Goal: Transaction & Acquisition: Purchase product/service

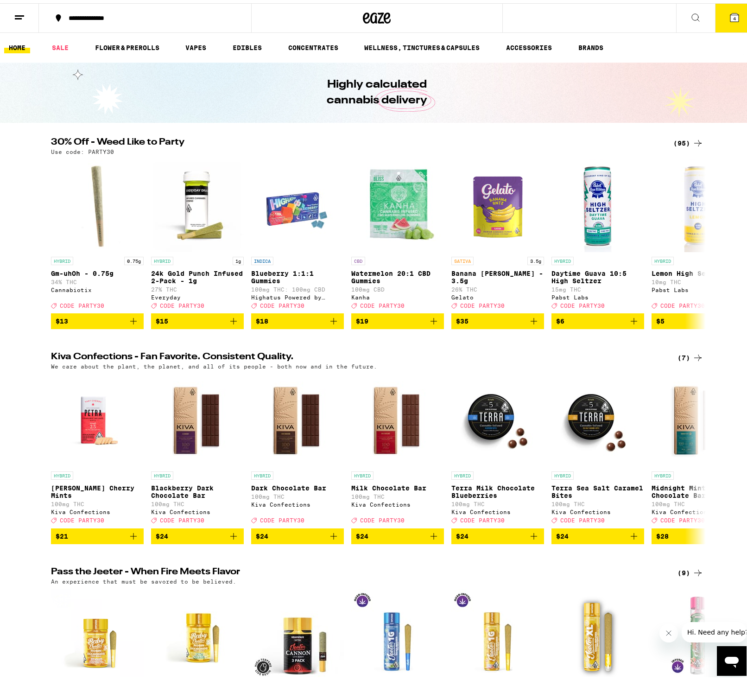
click at [723, 6] on button "4" at bounding box center [734, 14] width 39 height 29
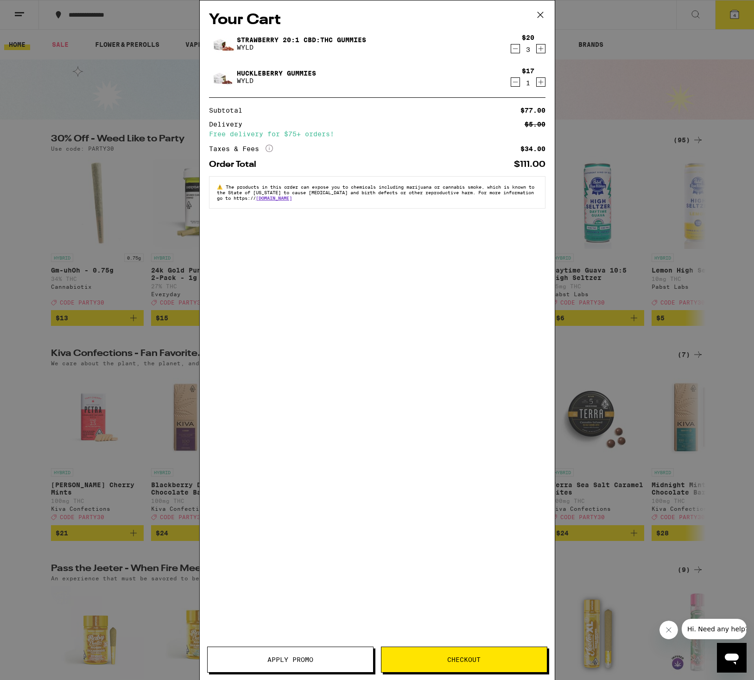
click at [513, 48] on icon "Decrement" at bounding box center [515, 48] width 8 height 11
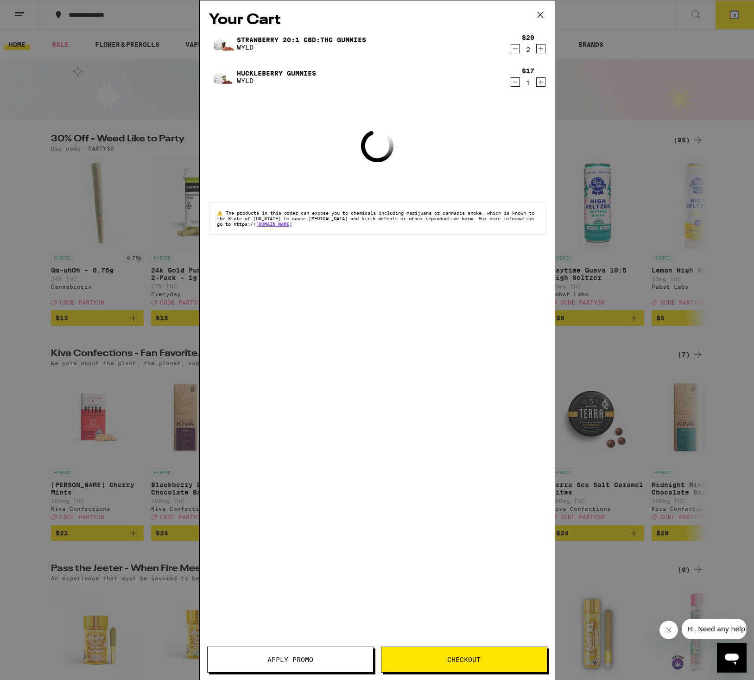
click at [513, 49] on icon "Decrement" at bounding box center [515, 48] width 8 height 11
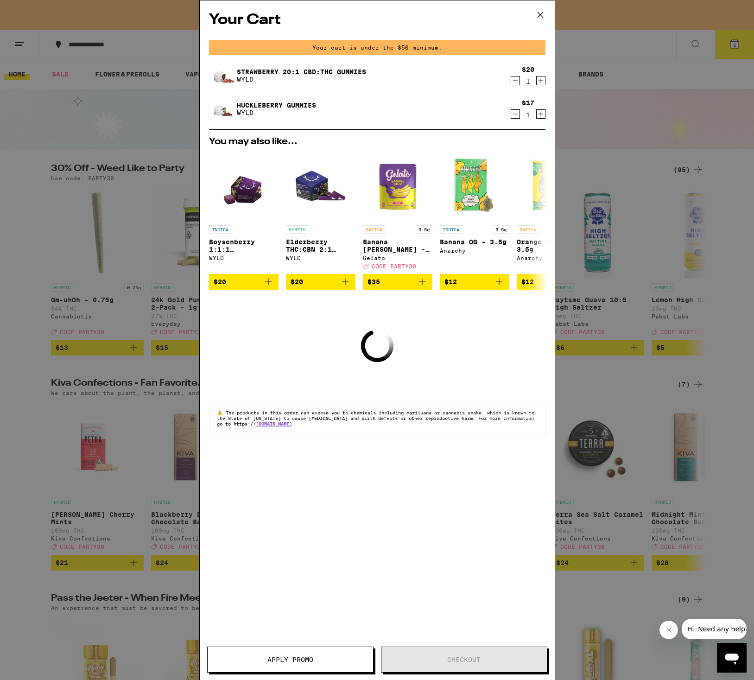
click at [515, 84] on icon "Decrement" at bounding box center [515, 80] width 8 height 11
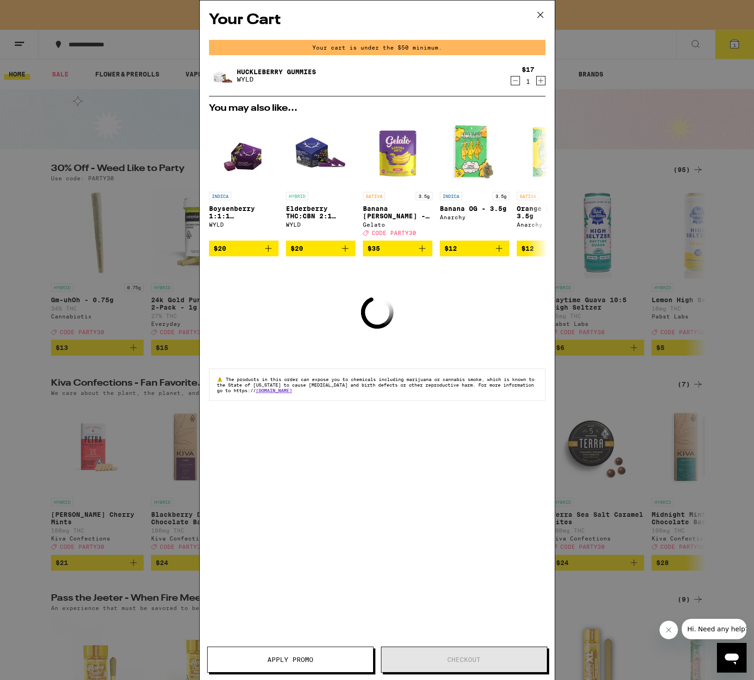
click at [515, 81] on icon "Decrement" at bounding box center [515, 81] width 5 height 0
